Goal: Register for event/course

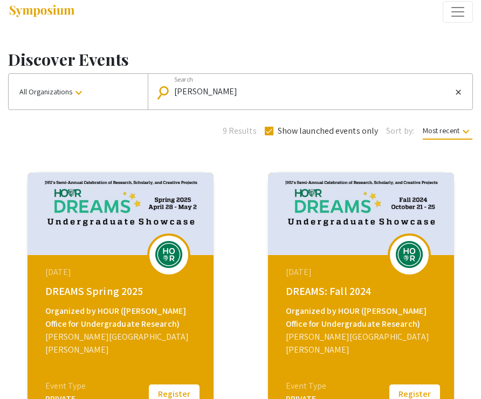
click at [188, 226] on img at bounding box center [120, 213] width 186 height 82
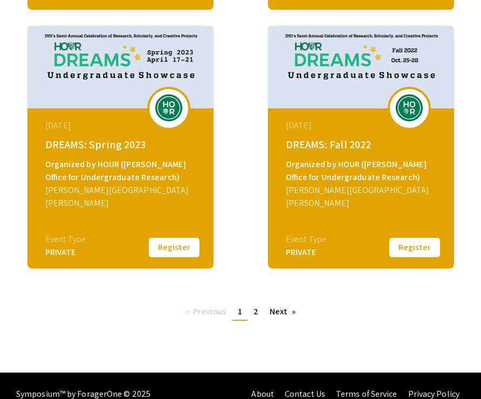
scroll to position [693, 0]
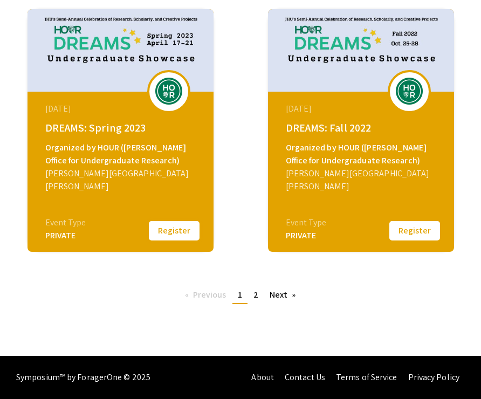
click at [172, 230] on button "Register" at bounding box center [174, 230] width 54 height 23
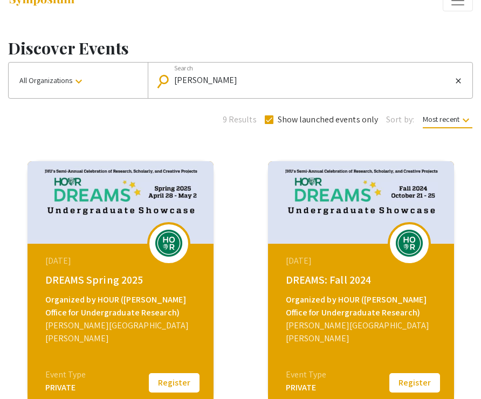
scroll to position [0, 0]
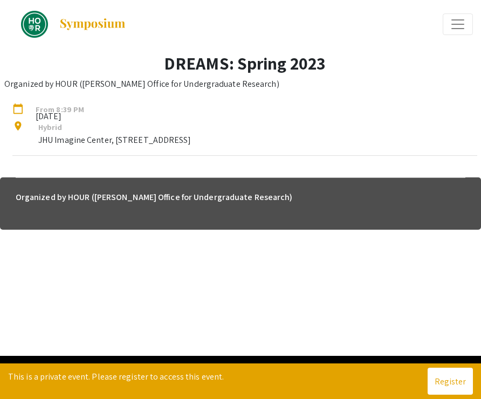
scroll to position [40, 0]
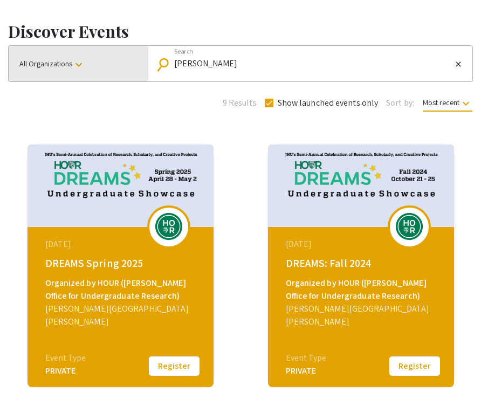
click at [77, 75] on button "All Organizations keyboard_arrow_down" at bounding box center [78, 64] width 139 height 36
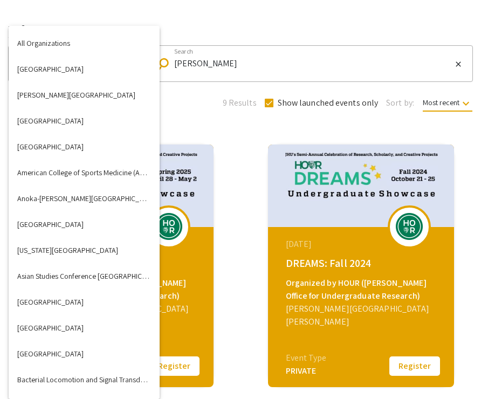
click at [230, 57] on div at bounding box center [240, 199] width 481 height 399
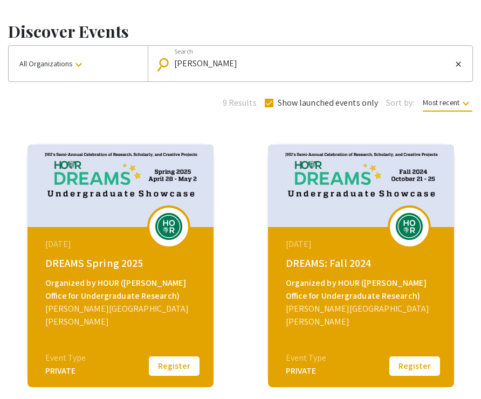
click at [217, 64] on input "[PERSON_NAME]" at bounding box center [313, 64] width 278 height 10
click at [451, 110] on span "Most recent keyboard_arrow_down" at bounding box center [448, 105] width 50 height 14
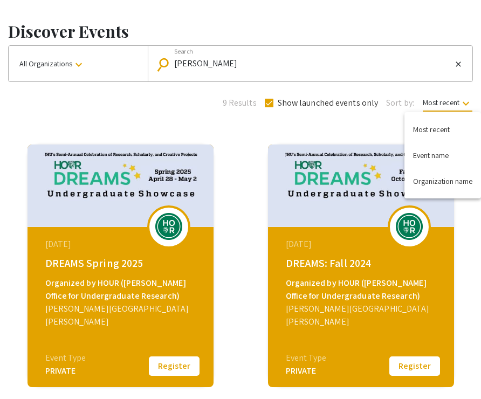
click at [360, 126] on div at bounding box center [240, 199] width 481 height 399
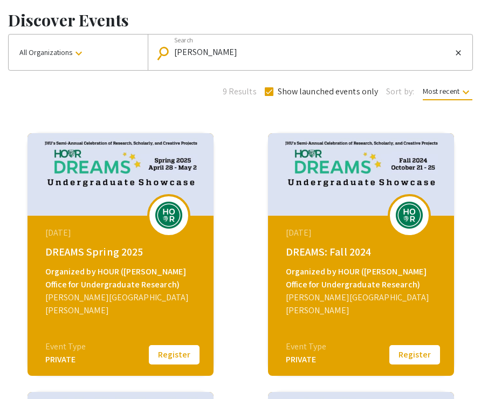
scroll to position [53, 0]
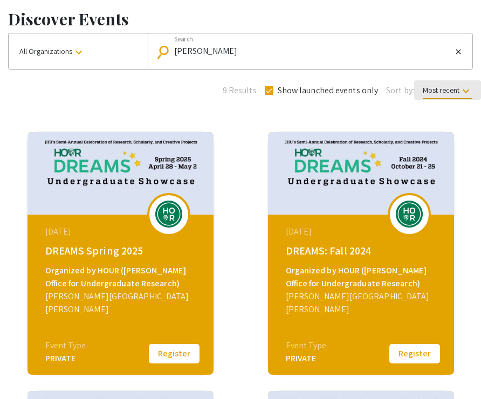
click at [451, 87] on span "Most recent keyboard_arrow_down" at bounding box center [448, 92] width 50 height 14
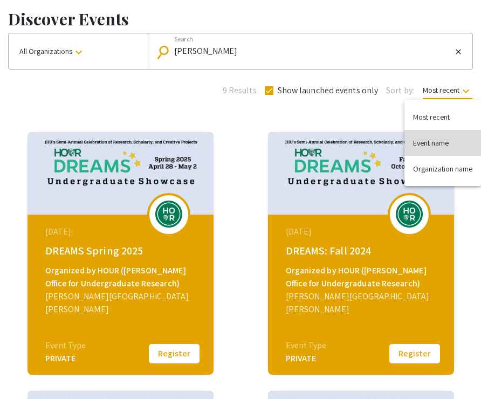
click at [434, 142] on button "Event name" at bounding box center [442, 143] width 77 height 26
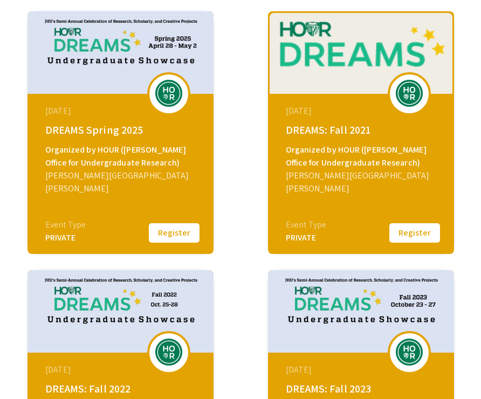
scroll to position [174, 0]
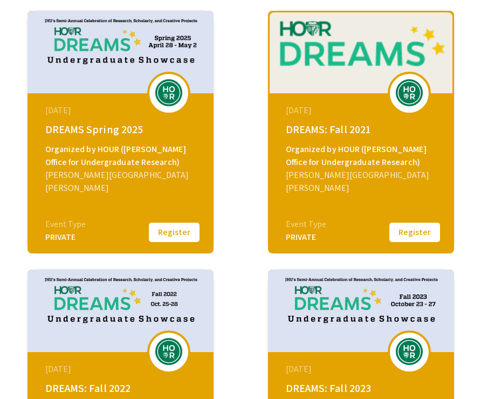
click at [182, 229] on button "Register" at bounding box center [174, 232] width 54 height 23
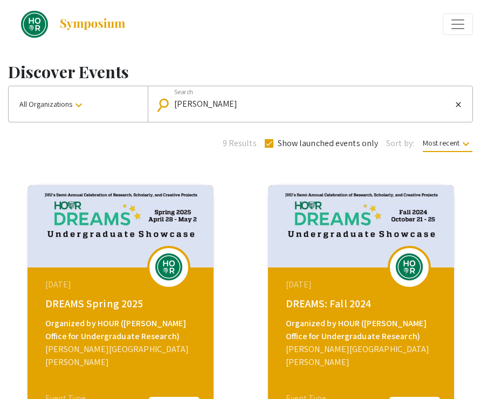
click at [115, 214] on img at bounding box center [120, 226] width 186 height 82
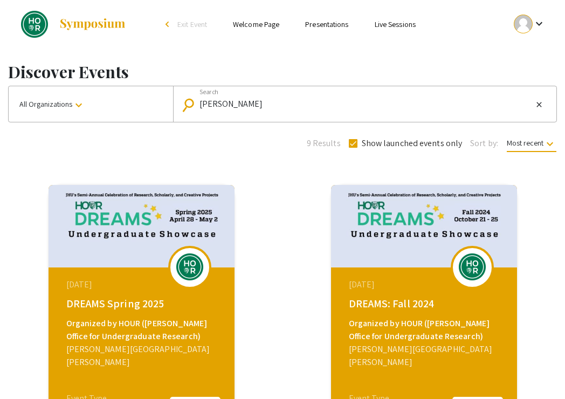
click at [396, 23] on link "Live Sessions" at bounding box center [395, 24] width 41 height 10
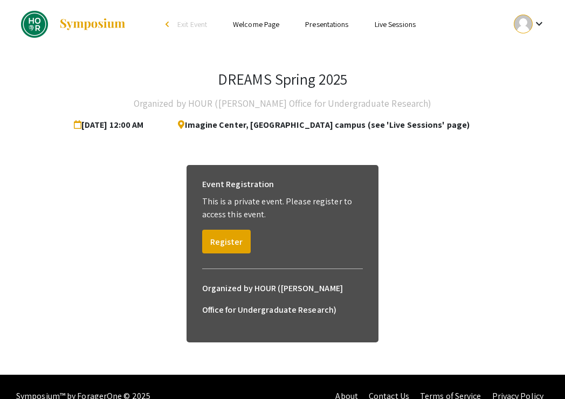
click at [337, 23] on link "Presentations" at bounding box center [326, 24] width 43 height 10
click at [272, 23] on link "Welcome Page" at bounding box center [256, 24] width 46 height 10
